Goal: Task Accomplishment & Management: Complete application form

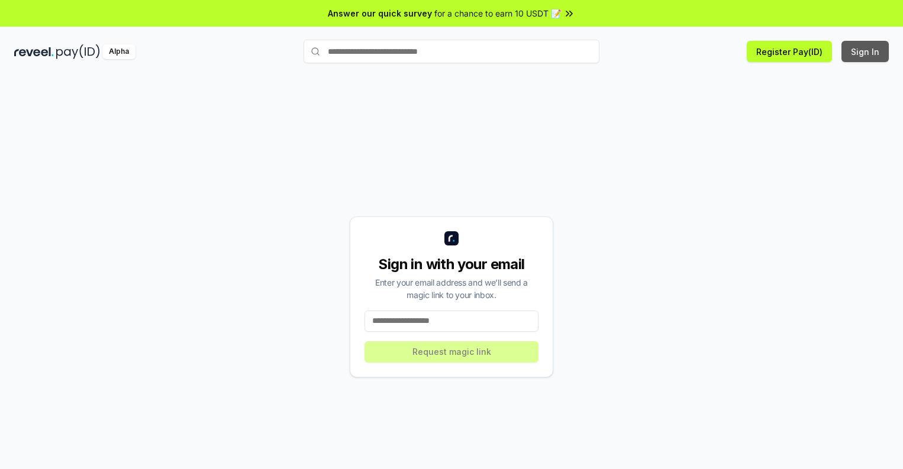
click at [866, 52] on button "Sign In" at bounding box center [865, 51] width 47 height 21
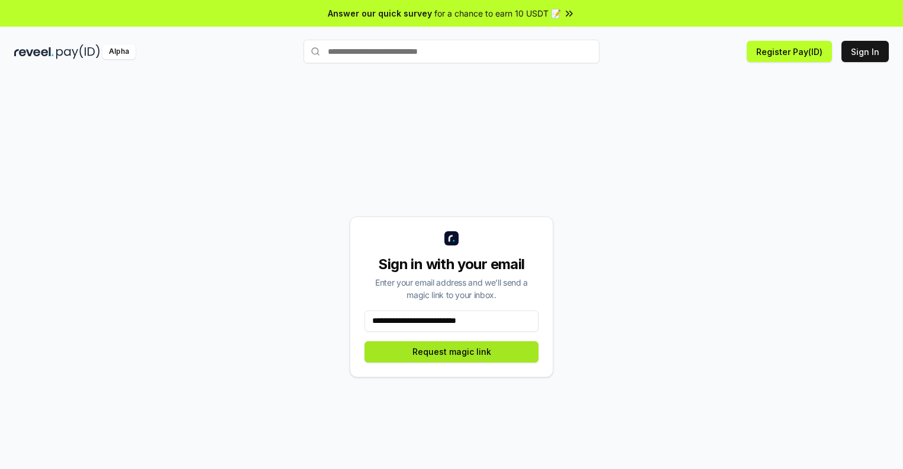
type input "**********"
click at [452, 352] on button "Request magic link" at bounding box center [452, 352] width 174 height 21
